Goal: Information Seeking & Learning: Learn about a topic

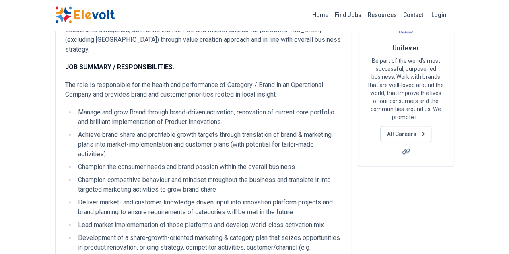
scroll to position [81, 0]
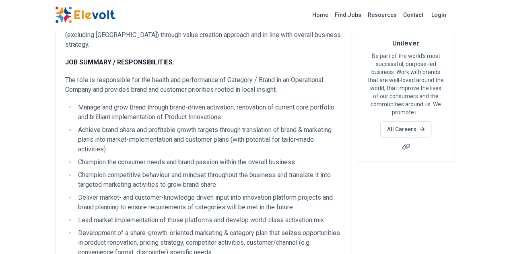
click at [93, 193] on li "Deliver market- and customer-knowledge driven input into innovation platform pr…" at bounding box center [209, 202] width 266 height 19
click at [76, 215] on li "Lead market implementation of those platforms and develop world-class activatio…" at bounding box center [209, 220] width 266 height 10
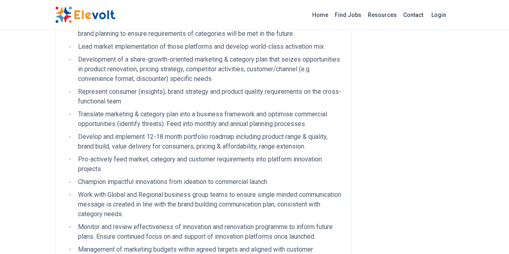
scroll to position [242, 0]
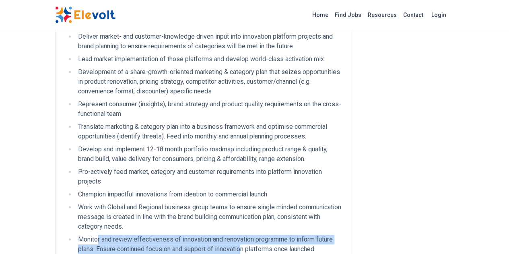
drag, startPoint x: 50, startPoint y: 183, endPoint x: 127, endPoint y: 194, distance: 77.6
click at [127, 235] on li "Monitor and review effectiveness of innovation and renovation programme to info…" at bounding box center [209, 244] width 266 height 19
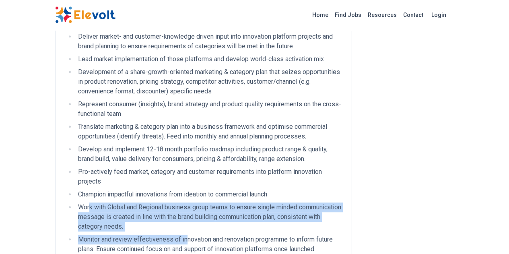
drag, startPoint x: 39, startPoint y: 157, endPoint x: 137, endPoint y: 184, distance: 100.7
click at [137, 184] on ul "Manage and grow Brand through brand-driven activation, renovation of current co…" at bounding box center [203, 109] width 276 height 335
click at [109, 235] on li "Monitor and review effectiveness of innovation and renovation programme to info…" at bounding box center [209, 244] width 266 height 19
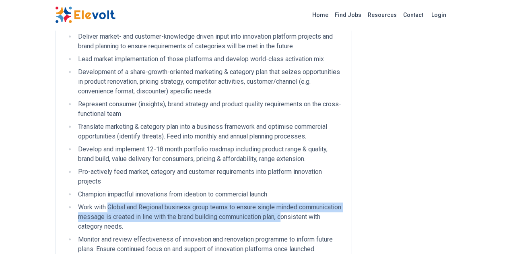
drag, startPoint x: 60, startPoint y: 161, endPoint x: 172, endPoint y: 172, distance: 112.5
click at [172, 203] on li "Work with Global and Regional business group teams to ensure single minded comm…" at bounding box center [209, 217] width 266 height 29
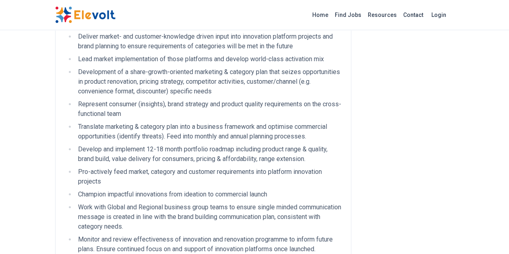
scroll to position [201, 0]
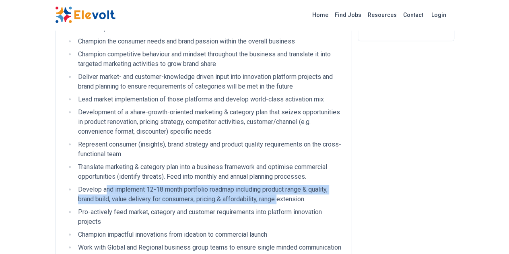
drag, startPoint x: 56, startPoint y: 155, endPoint x: 155, endPoint y: 157, distance: 99.1
click at [155, 185] on li "Develop and implement 12-18 month portfolio roadmap including product range & q…" at bounding box center [209, 194] width 266 height 19
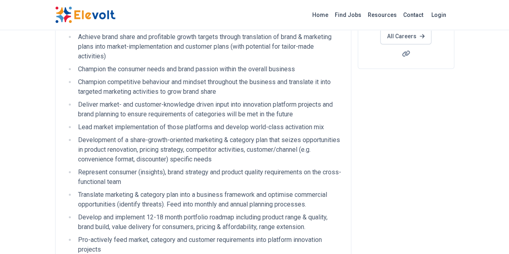
scroll to position [161, 0]
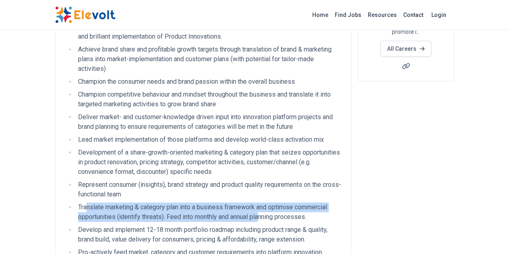
drag, startPoint x: 38, startPoint y: 168, endPoint x: 151, endPoint y: 177, distance: 113.5
click at [151, 203] on li "Translate marketing & category plan into a business framework and optimise comm…" at bounding box center [209, 212] width 266 height 19
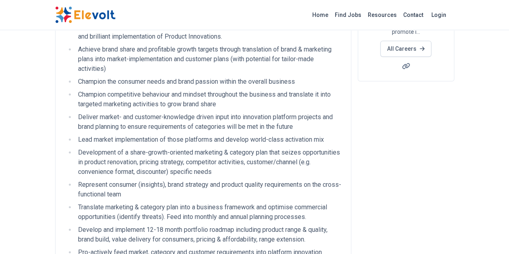
click at [76, 180] on li "Represent consumer (insights), brand strategy and product quality requirements …" at bounding box center [209, 189] width 266 height 19
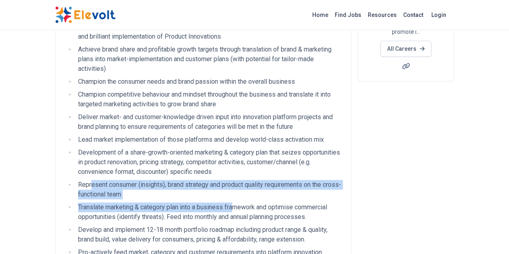
drag, startPoint x: 43, startPoint y: 151, endPoint x: 185, endPoint y: 172, distance: 144.0
click at [185, 172] on ul "Manage and grow Brand through brand-driven activation, renovation of current co…" at bounding box center [203, 189] width 276 height 335
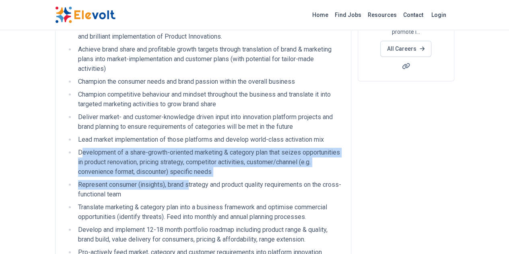
drag, startPoint x: 34, startPoint y: 129, endPoint x: 141, endPoint y: 153, distance: 109.3
click at [141, 153] on ul "Manage and grow Brand through brand-driven activation, renovation of current co…" at bounding box center [203, 189] width 276 height 335
click at [141, 180] on li "Represent consumer (insights), brand strategy and product quality requirements …" at bounding box center [209, 189] width 266 height 19
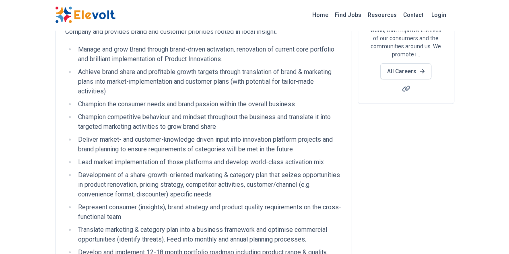
scroll to position [121, 0]
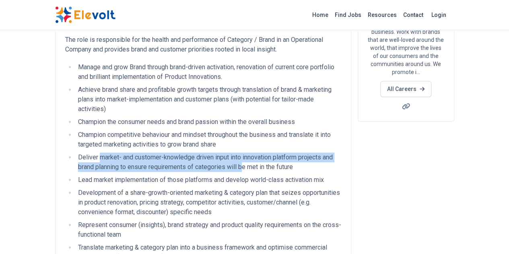
drag, startPoint x: 52, startPoint y: 140, endPoint x: 122, endPoint y: 148, distance: 71.0
click at [122, 153] on li "Deliver market- and customer-knowledge driven input into innovation platform pr…" at bounding box center [209, 162] width 266 height 19
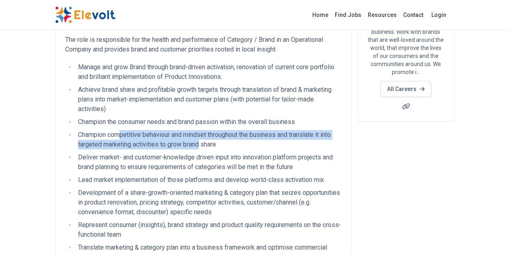
drag, startPoint x: 72, startPoint y: 112, endPoint x: 96, endPoint y: 123, distance: 25.8
click at [96, 130] on li "Champion competitive behaviour and mindset throughout the business and translat…" at bounding box center [209, 139] width 266 height 19
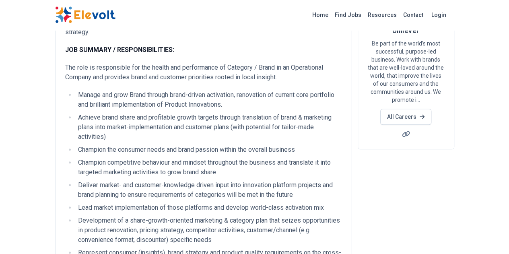
scroll to position [81, 0]
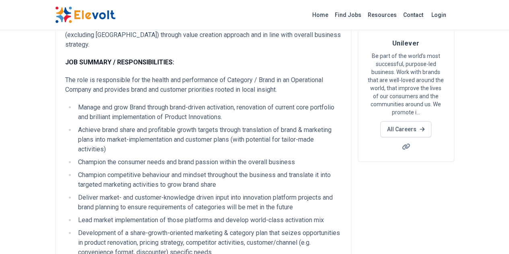
click at [76, 157] on li "Champion the consumer needs and brand passion within the overall business" at bounding box center [209, 162] width 266 height 10
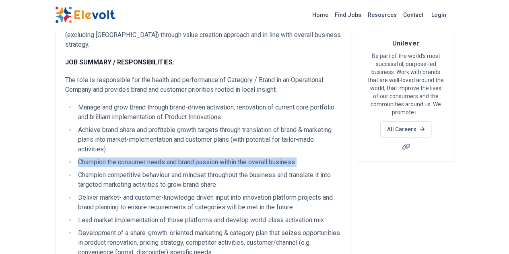
click at [76, 157] on li "Champion the consumer needs and brand passion within the overall business" at bounding box center [209, 162] width 266 height 10
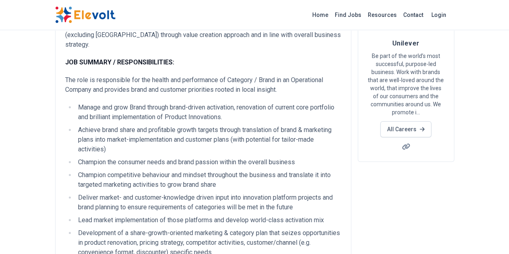
click at [76, 129] on li "Achieve brand share and profitable growth targets through translation of brand …" at bounding box center [209, 139] width 266 height 29
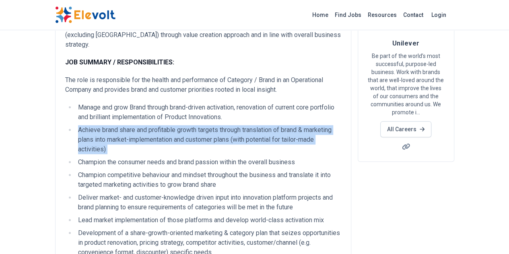
click at [76, 129] on li "Achieve brand share and profitable growth targets through translation of brand …" at bounding box center [209, 139] width 266 height 29
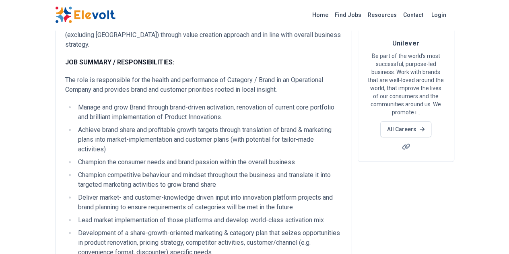
click at [79, 109] on li "Manage and grow Brand through brand-driven activation, renovation of current co…" at bounding box center [209, 112] width 266 height 19
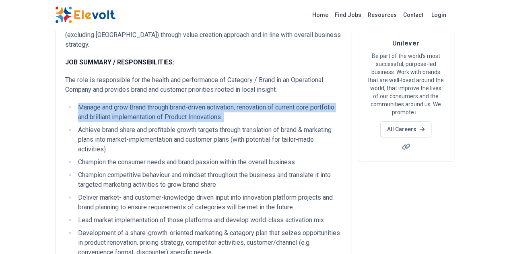
click at [79, 109] on li "Manage and grow Brand through brand-driven activation, renovation of current co…" at bounding box center [209, 112] width 266 height 19
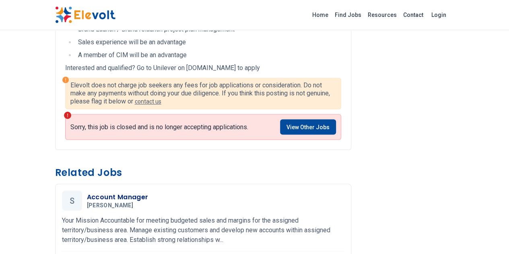
scroll to position [483, 0]
